Goal: Transaction & Acquisition: Obtain resource

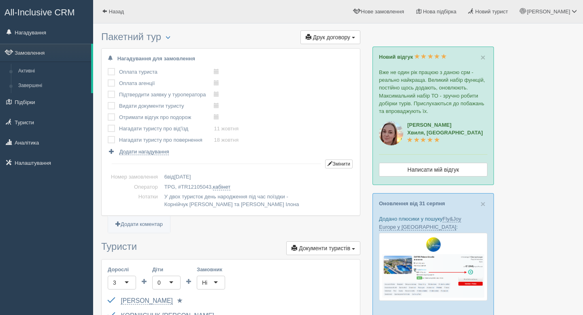
click at [326, 36] on span "Друк договору" at bounding box center [331, 37] width 37 height 6
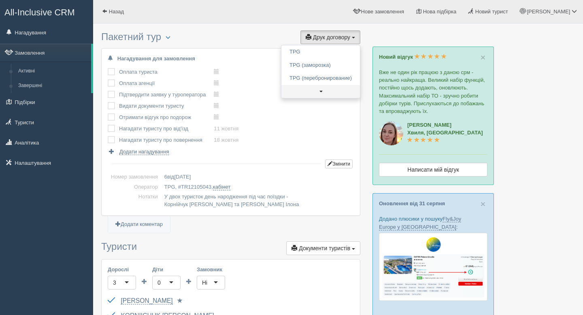
click at [319, 92] on span at bounding box center [320, 92] width 3 height 2
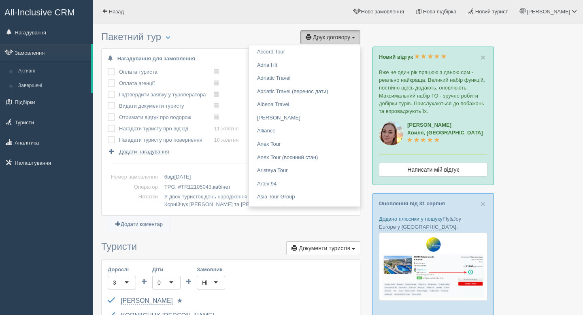
click at [319, 38] on span "Друк договору" at bounding box center [331, 37] width 37 height 6
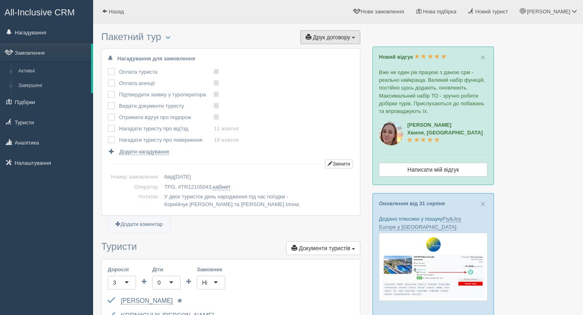
click at [319, 38] on span "Друк договору" at bounding box center [331, 37] width 37 height 6
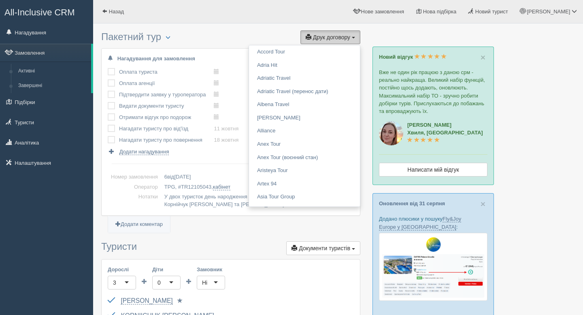
click at [322, 36] on span "Друк договору" at bounding box center [331, 37] width 37 height 6
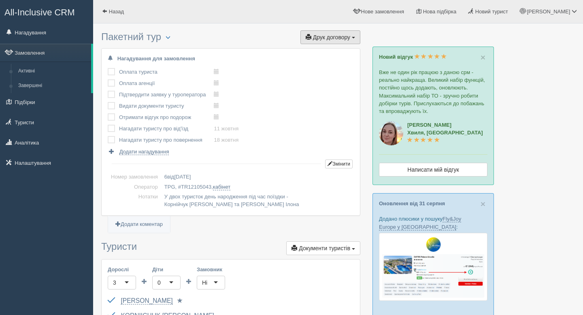
click at [322, 36] on span "Друк договору" at bounding box center [331, 37] width 37 height 6
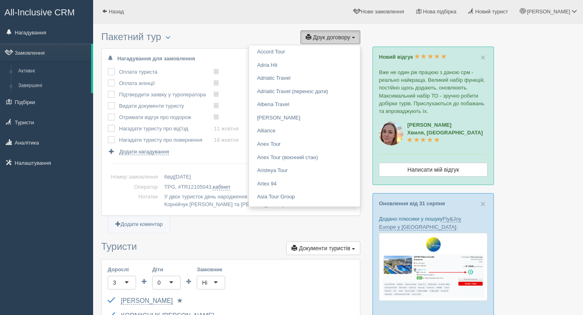
click at [343, 38] on span "Друк договору" at bounding box center [331, 37] width 37 height 6
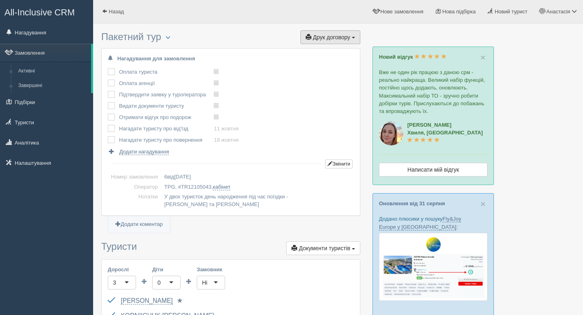
click at [329, 37] on span "Друк договору" at bounding box center [331, 37] width 37 height 6
click at [330, 50] on link "TPG" at bounding box center [320, 51] width 79 height 13
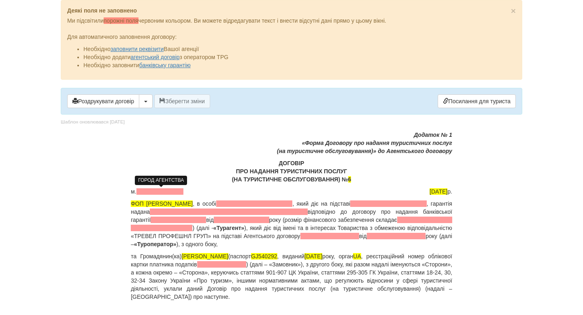
click at [144, 193] on span at bounding box center [159, 191] width 47 height 6
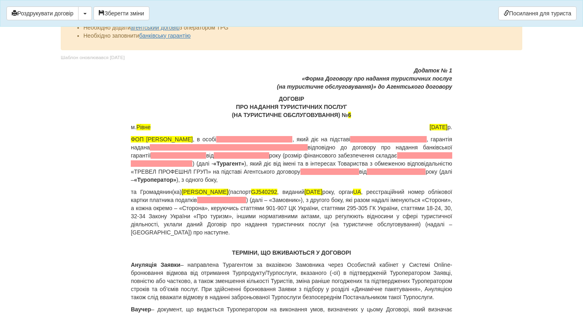
scroll to position [70, 0]
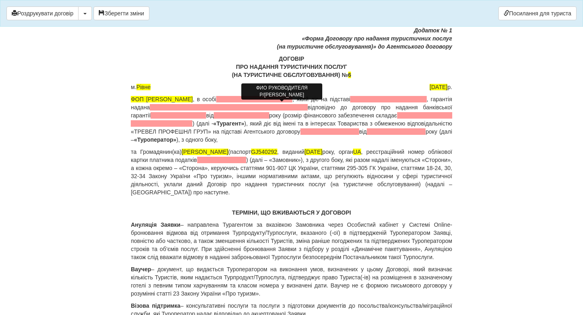
click at [262, 99] on span at bounding box center [254, 99] width 76 height 6
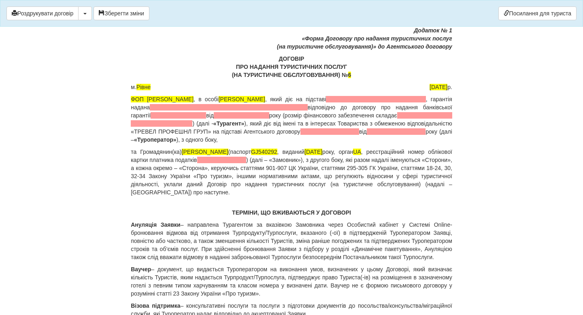
click at [351, 99] on p "ФОП Крамарець Анастасія Ігорівна , в особі Крамарець Анастасії Ігорівни , який …" at bounding box center [291, 119] width 321 height 49
click at [410, 98] on span at bounding box center [374, 99] width 102 height 6
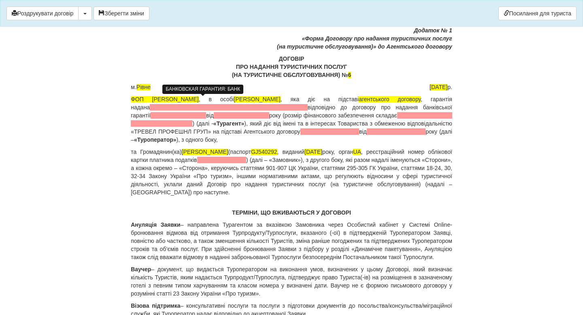
click at [205, 109] on span at bounding box center [229, 107] width 158 height 6
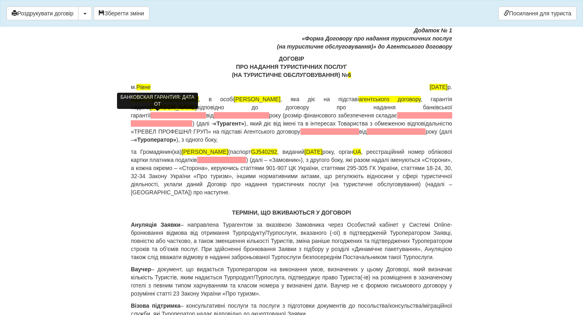
click at [214, 117] on span at bounding box center [241, 115] width 55 height 6
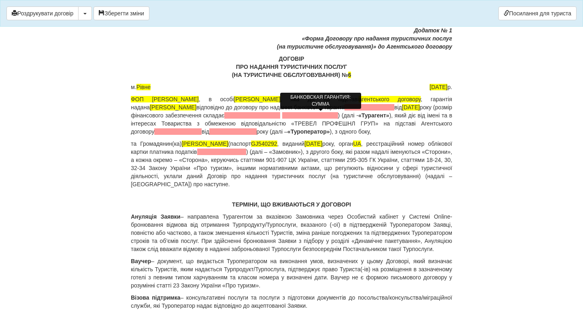
click at [280, 115] on span at bounding box center [252, 115] width 56 height 6
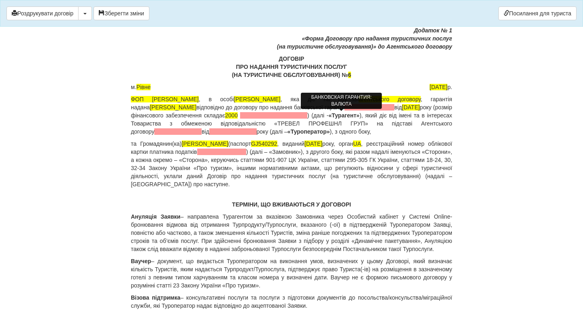
click at [307, 115] on span at bounding box center [273, 115] width 67 height 6
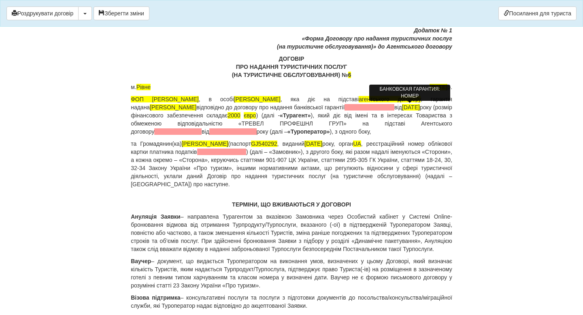
click at [391, 108] on span at bounding box center [369, 107] width 50 height 6
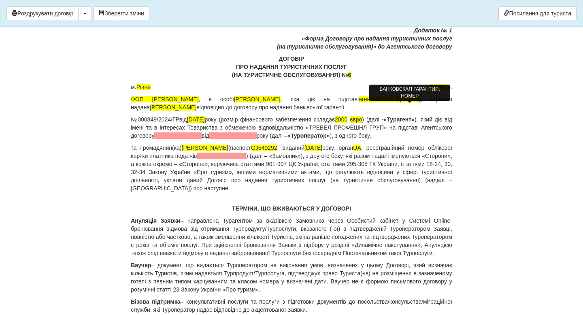
click at [131, 119] on span "№000849/2024/ГР" at bounding box center [155, 119] width 49 height 6
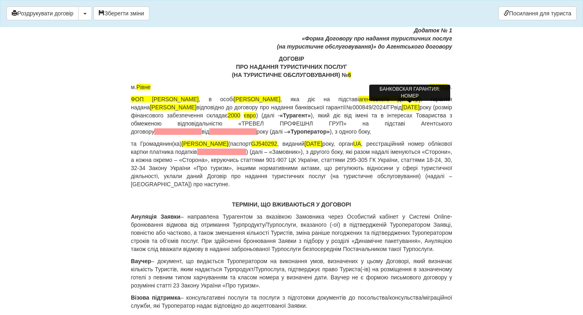
click at [168, 130] on span at bounding box center [177, 131] width 47 height 6
click at [209, 132] on span at bounding box center [232, 131] width 47 height 6
click at [257, 131] on span "року (далі –" at bounding box center [272, 131] width 31 height 6
click at [272, 100] on span "Крамарець Анастасії Ігорівни" at bounding box center [257, 99] width 47 height 6
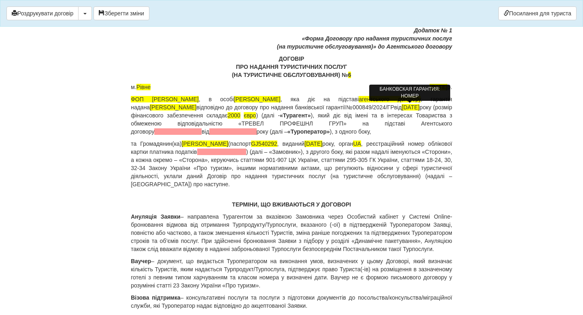
click at [222, 75] on p "ДОГОВІР ПРО НАДАННЯ ТУРИСТИЧНИХ ПОСЛУГ (НА ТУРИСТИЧНЕ ОБСЛУГОВУВАННЯ) № 6" at bounding box center [291, 67] width 321 height 24
click at [209, 132] on span at bounding box center [232, 131] width 47 height 6
click at [209, 131] on span at bounding box center [232, 131] width 47 height 6
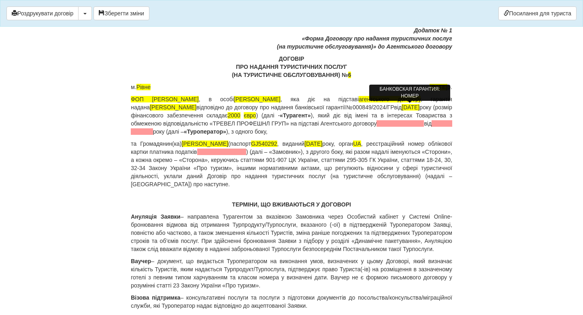
click at [389, 201] on p "ТЕРМІНИ, ЩО ВЖИВАЮТЬСЯ У ДОГОВОРІ" at bounding box center [291, 204] width 321 height 8
click at [386, 133] on p "ФОП Крамарець Анастасія Ігорівна , в особі Крамарець Анастасії Ігорівни , яка д…" at bounding box center [291, 115] width 321 height 40
click at [416, 68] on p "ДОГОВІР ПРО НАДАННЯ ТУРИСТИЧНИХ ПОСЛУГ (НА ТУРИСТИЧНЕ ОБСЛУГОВУВАННЯ) № 6" at bounding box center [291, 67] width 321 height 24
click at [205, 131] on span at bounding box center [291, 127] width 321 height 15
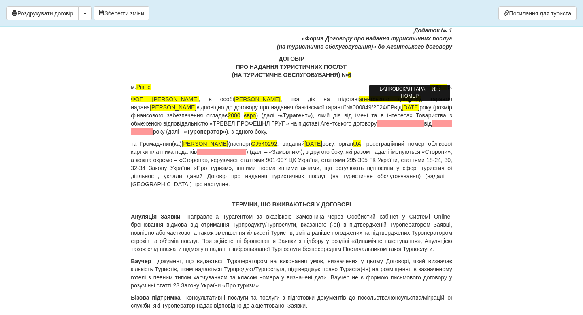
click at [205, 131] on span at bounding box center [291, 127] width 321 height 15
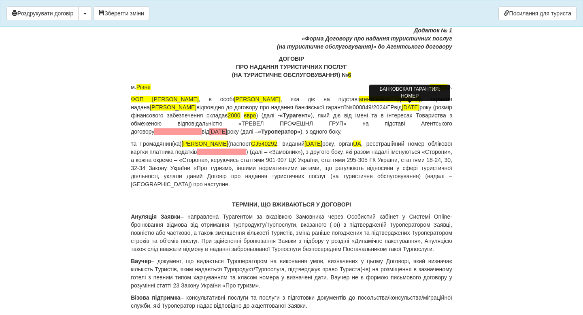
click at [202, 131] on span "від" at bounding box center [206, 131] width 8 height 6
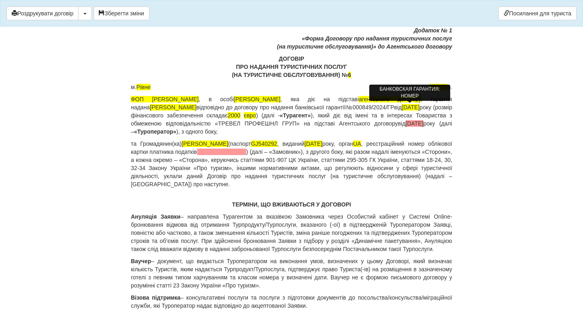
click at [406, 127] on span "17.09.2024" at bounding box center [415, 123] width 18 height 6
click at [241, 104] on p "ФОП Крамарець Анастасія Ігорівна , в особі Крамарець Анастасії Ігорівни , яка д…" at bounding box center [291, 115] width 321 height 40
click at [230, 151] on span "2877910204" at bounding box center [215, 152] width 32 height 6
click at [428, 170] on p "та Громадянин(ка) KORNIICHUK ILONA (паспорт GJ540292 , виданий 21.05.2024 року,…" at bounding box center [291, 164] width 321 height 49
click at [406, 127] on span "17.09.2024" at bounding box center [415, 123] width 18 height 6
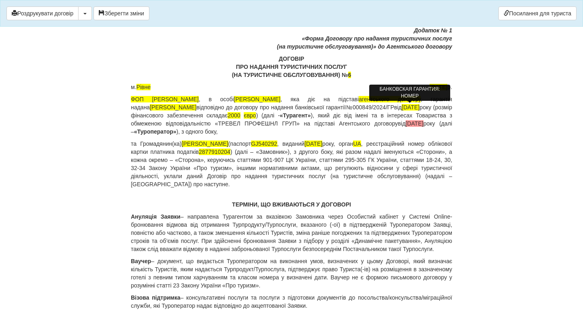
click at [406, 127] on span "17.09.2024" at bounding box center [415, 123] width 18 height 6
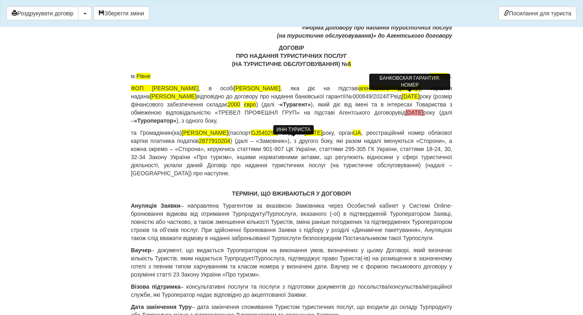
click at [230, 139] on span "2877910204" at bounding box center [215, 141] width 32 height 6
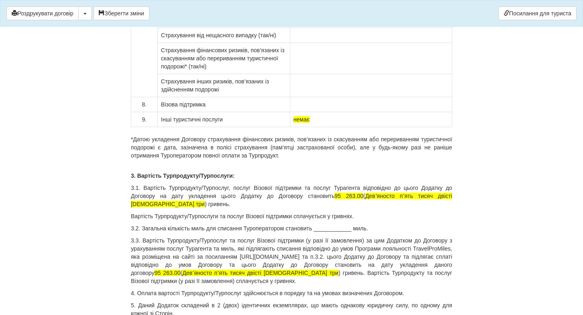
scroll to position [6676, 0]
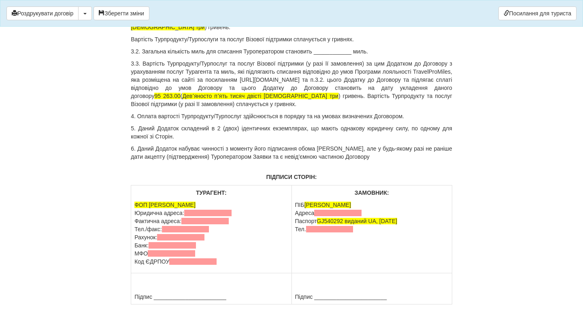
scroll to position [6814, 0]
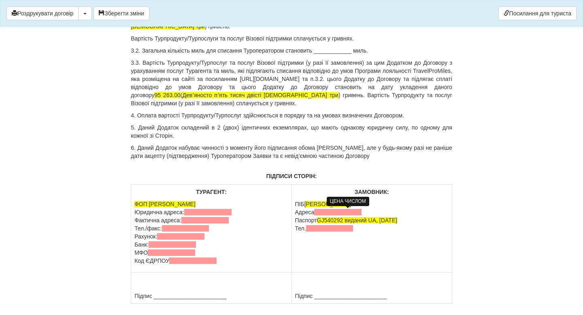
click at [340, 21] on span "95 263.00" at bounding box center [348, 18] width 29 height 6
click at [348, 21] on span "98 263.00" at bounding box center [348, 18] width 29 height 6
click at [414, 30] on span "Девʼяносто пʼять тисяч двісті шістдесят три" at bounding box center [291, 22] width 321 height 15
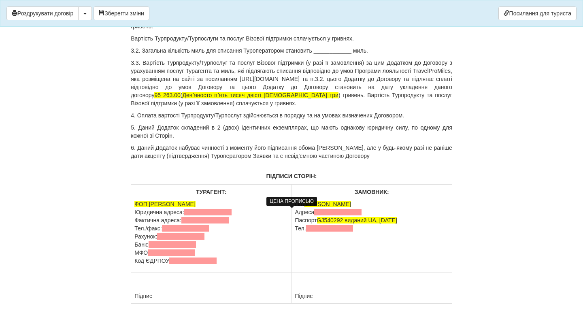
click at [450, 21] on span "Девʼяносто вісім тисяч двісті шістдесят три" at bounding box center [392, 18] width 115 height 6
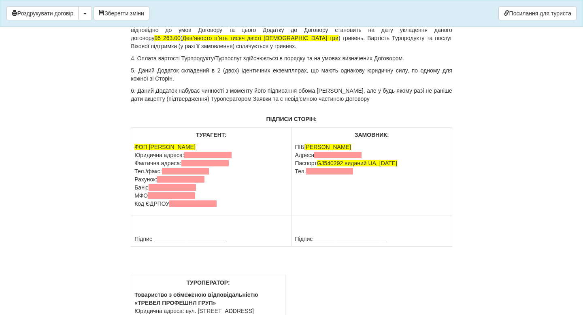
scroll to position [6874, 0]
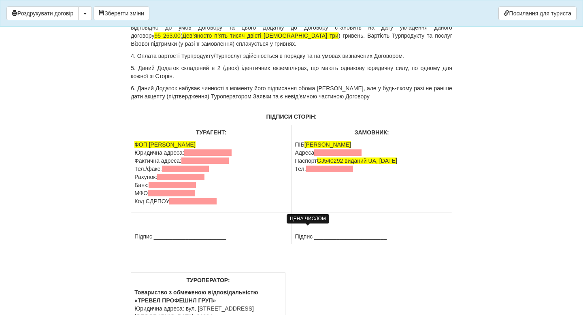
click at [180, 39] on span "95 263.00" at bounding box center [167, 35] width 26 height 6
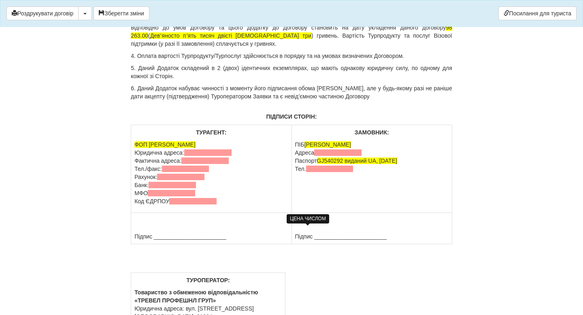
click at [308, 39] on span "98 263.00" at bounding box center [291, 31] width 321 height 15
click at [311, 39] on span "Девʼяносто пʼять тисяч двісті шістдесят три" at bounding box center [230, 35] width 161 height 6
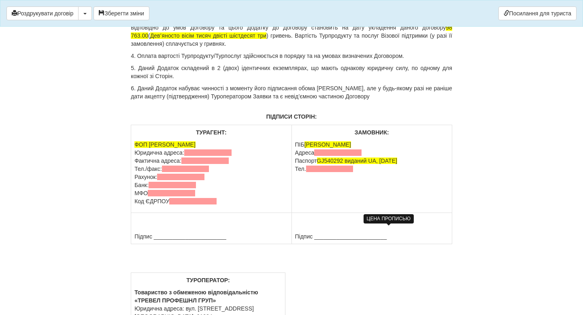
click at [266, 39] on span "Девʼяносто вісім тисяч двісті шістдесят три" at bounding box center [208, 35] width 116 height 6
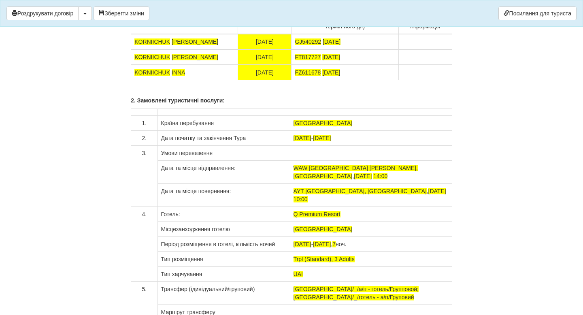
scroll to position [6236, 0]
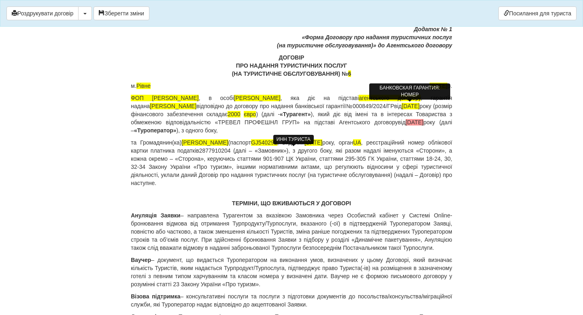
scroll to position [68, 0]
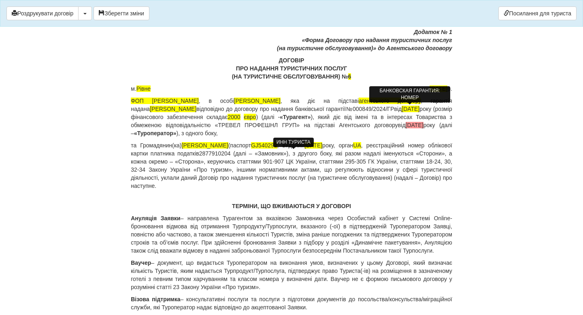
click at [394, 107] on span "№000849/2024/ГР" at bounding box center [370, 109] width 48 height 6
click at [391, 108] on span "№000849/2024/ГР" at bounding box center [370, 109] width 48 height 6
drag, startPoint x: 389, startPoint y: 108, endPoint x: 440, endPoint y: 108, distance: 51.4
click at [394, 108] on span "№000849/2024/ГР" at bounding box center [370, 109] width 48 height 6
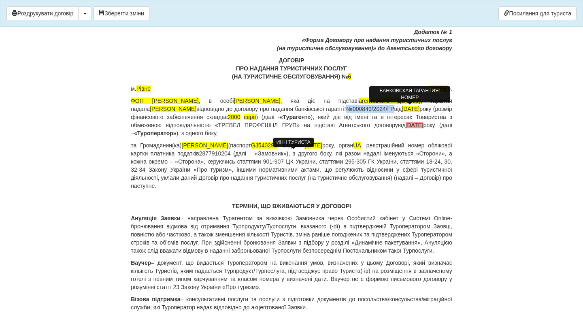
copy span "№000849/2024/ГР"
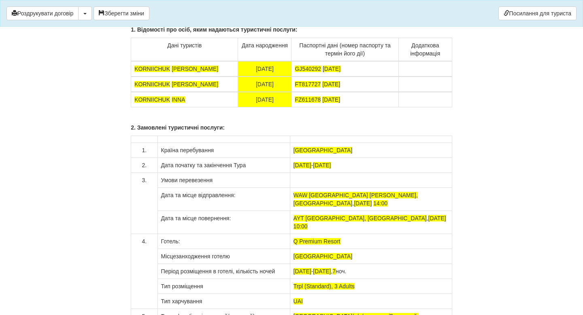
scroll to position [6190, 0]
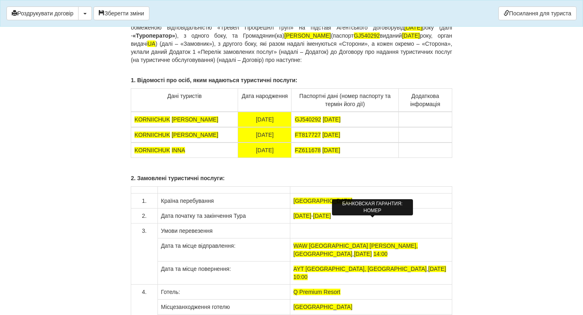
click at [359, 15] on span at bounding box center [369, 11] width 50 height 6
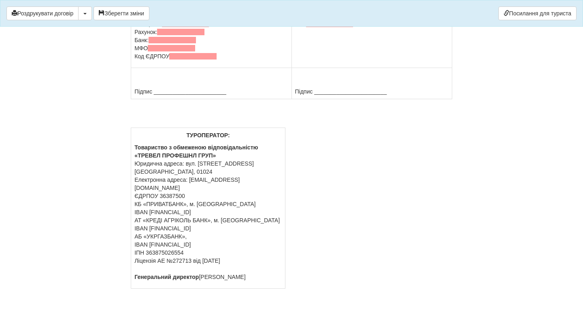
scroll to position [7024, 0]
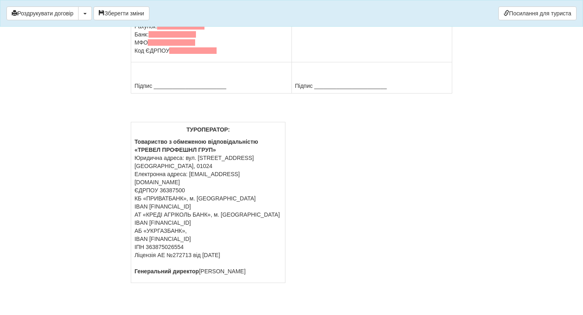
drag, startPoint x: 187, startPoint y: 188, endPoint x: 194, endPoint y: 193, distance: 9.0
click at [194, 55] on p "ФОП Крамарець Анастасія Ігорівна Юридична адреса: м. Рівне, вул. Федора Пекарсь…" at bounding box center [210, 18] width 153 height 73
copy span "м. Рівне, вул. Федора Пекарського 18"
click at [199, 13] on span at bounding box center [204, 10] width 47 height 6
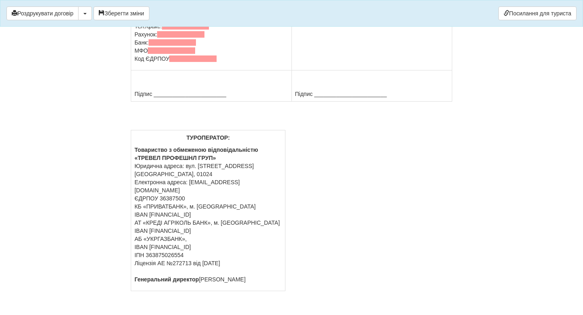
click at [187, 63] on p "ФОП Крамарець Анастасія Ігорівна Юридична адреса: м. Рівне, вул. Федора Пекарсь…" at bounding box center [210, 22] width 153 height 81
click at [229, 63] on p "ФОП Крамарець Анастасія Ігорівна Юридична адреса: м. Рівне, вул. Федора Пекарсь…" at bounding box center [210, 22] width 153 height 81
click at [180, 30] on span at bounding box center [185, 26] width 47 height 6
click at [331, 13] on span at bounding box center [329, 10] width 47 height 6
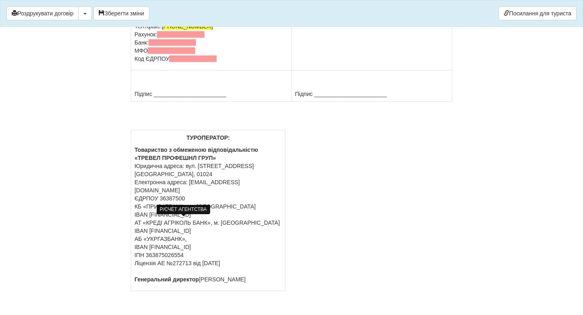
click at [172, 38] on span at bounding box center [180, 34] width 47 height 6
click at [178, 46] on span at bounding box center [172, 42] width 47 height 6
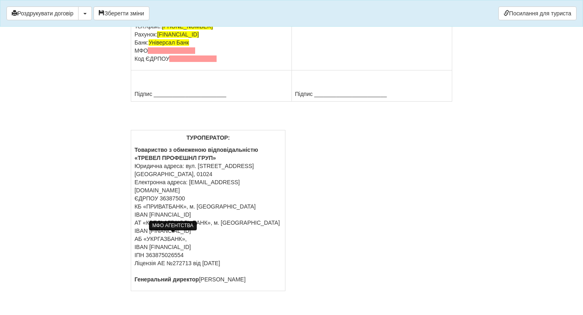
click at [168, 54] on span at bounding box center [171, 50] width 47 height 6
click at [187, 62] on span at bounding box center [192, 58] width 47 height 6
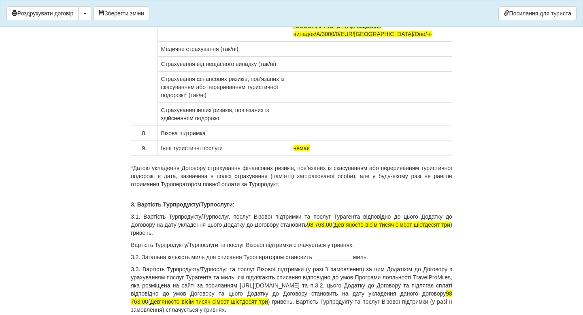
scroll to position [6629, 0]
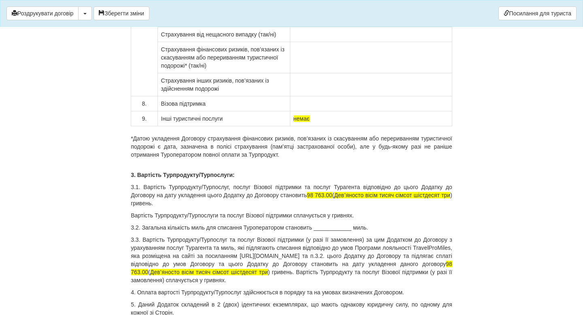
click at [308, 27] on td at bounding box center [371, 19] width 162 height 15
click at [308, 42] on td at bounding box center [371, 34] width 162 height 15
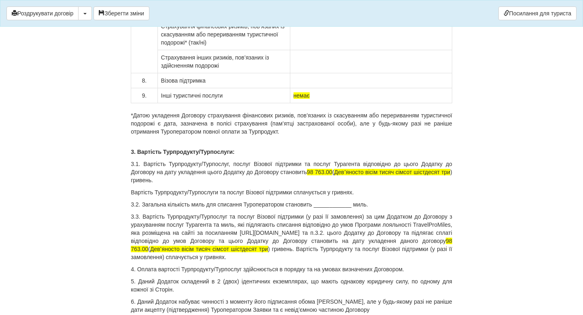
scroll to position [6672, 0]
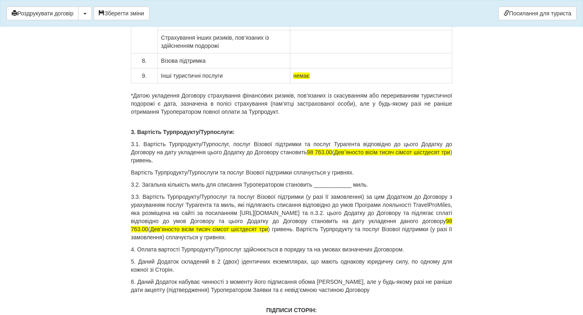
click at [310, 68] on td at bounding box center [371, 60] width 162 height 15
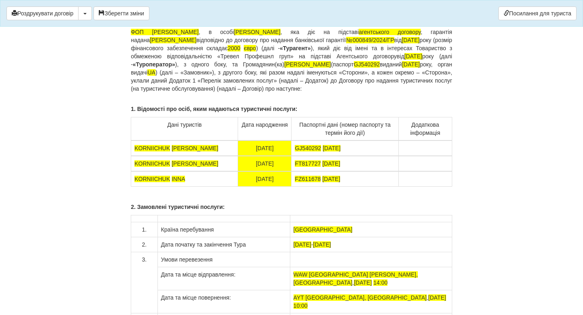
scroll to position [6133, 0]
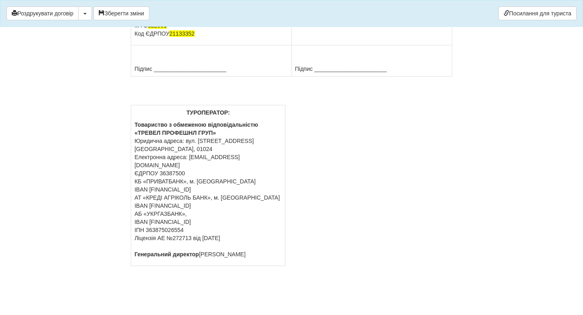
scroll to position [7099, 0]
drag, startPoint x: 188, startPoint y: 115, endPoint x: 197, endPoint y: 119, distance: 9.6
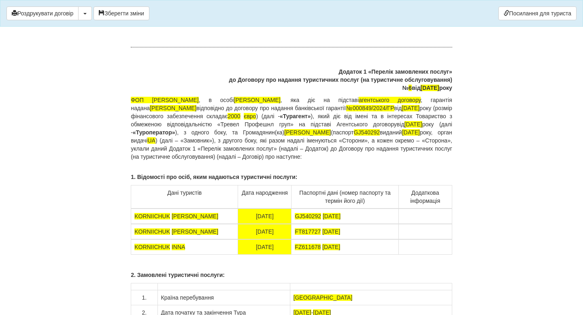
scroll to position [6085, 0]
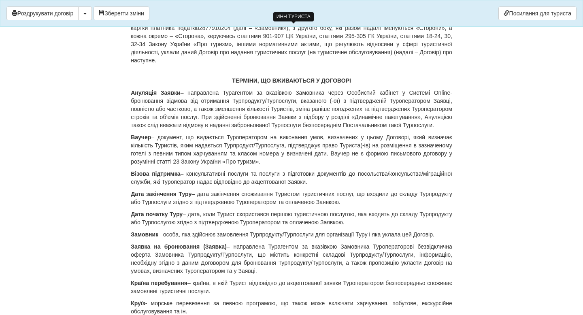
scroll to position [0, 0]
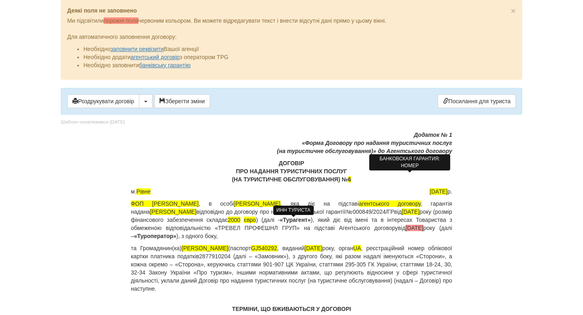
click at [406, 231] on span "17.09.2024" at bounding box center [415, 228] width 18 height 6
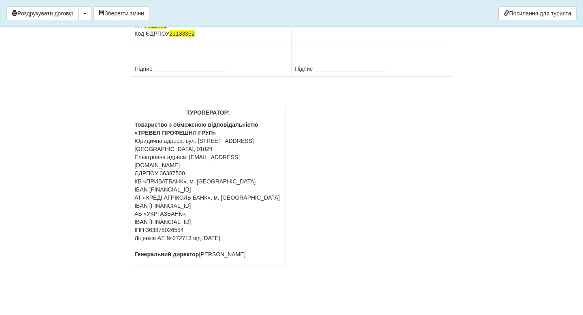
scroll to position [7236, 0]
click at [89, 15] on button "button" at bounding box center [85, 13] width 14 height 14
click at [116, 33] on link "Скачати PDF" at bounding box center [111, 29] width 64 height 13
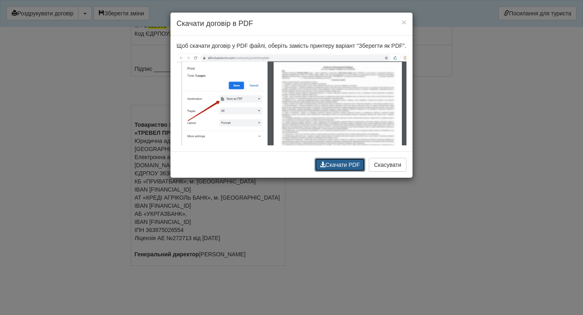
click at [352, 172] on button "Скачати PDF" at bounding box center [339, 165] width 51 height 14
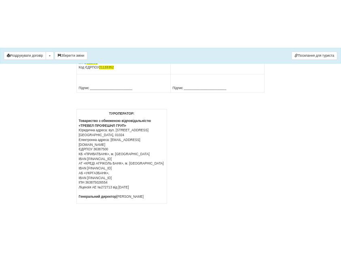
scroll to position [7235, 0]
